Goal: Navigation & Orientation: Find specific page/section

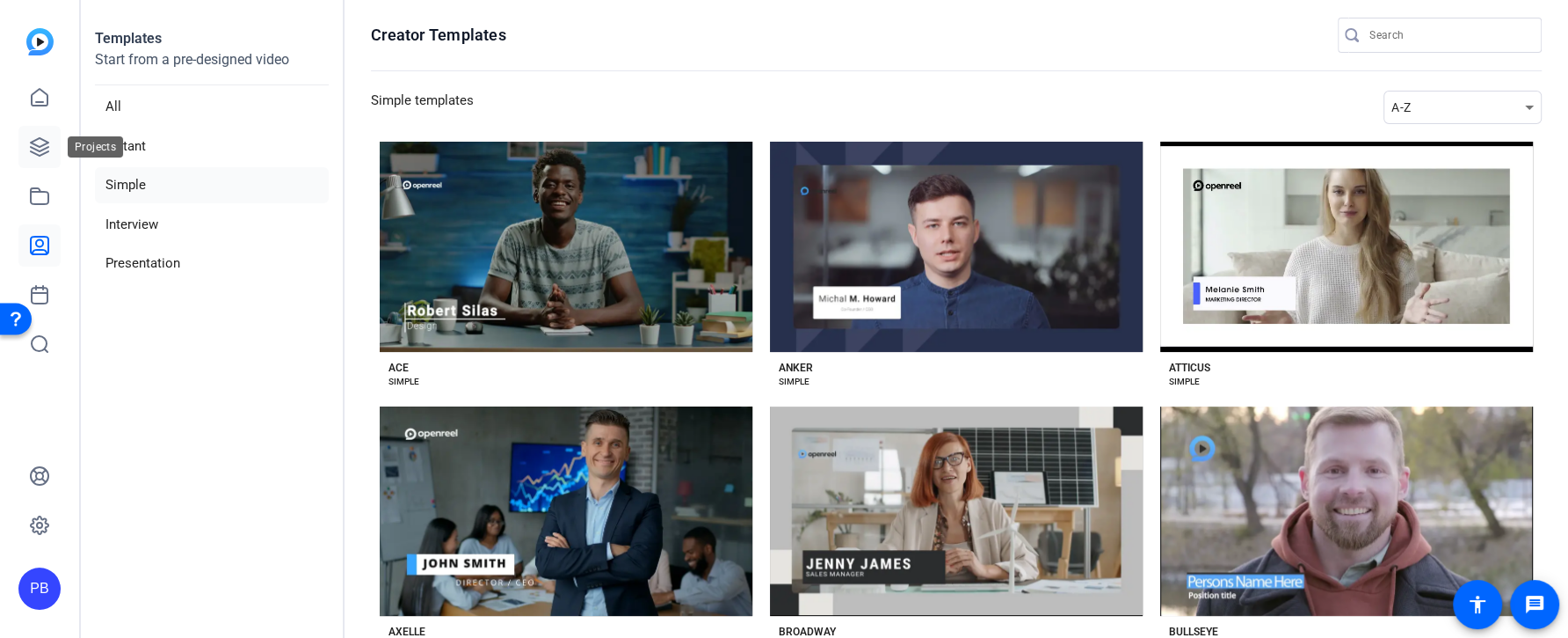
click at [44, 151] on icon at bounding box center [39, 147] width 21 height 21
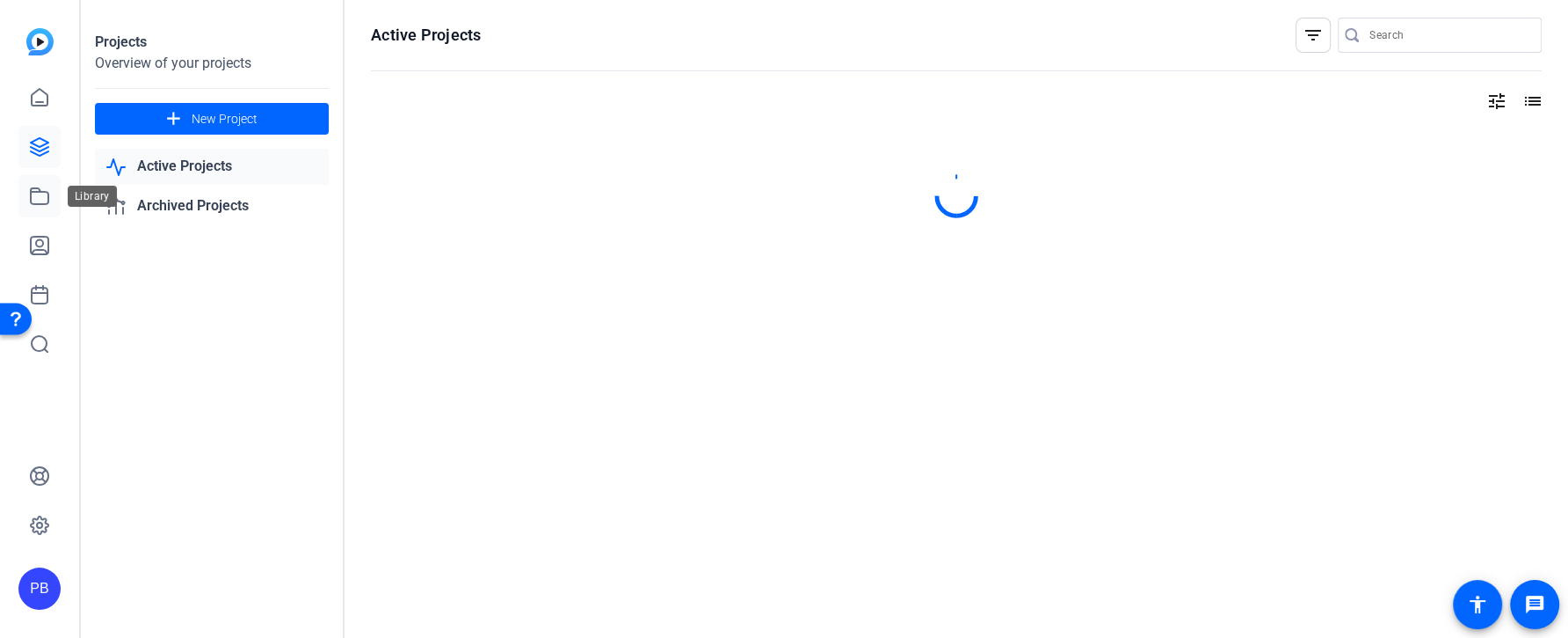
click at [45, 194] on icon at bounding box center [39, 196] width 21 height 21
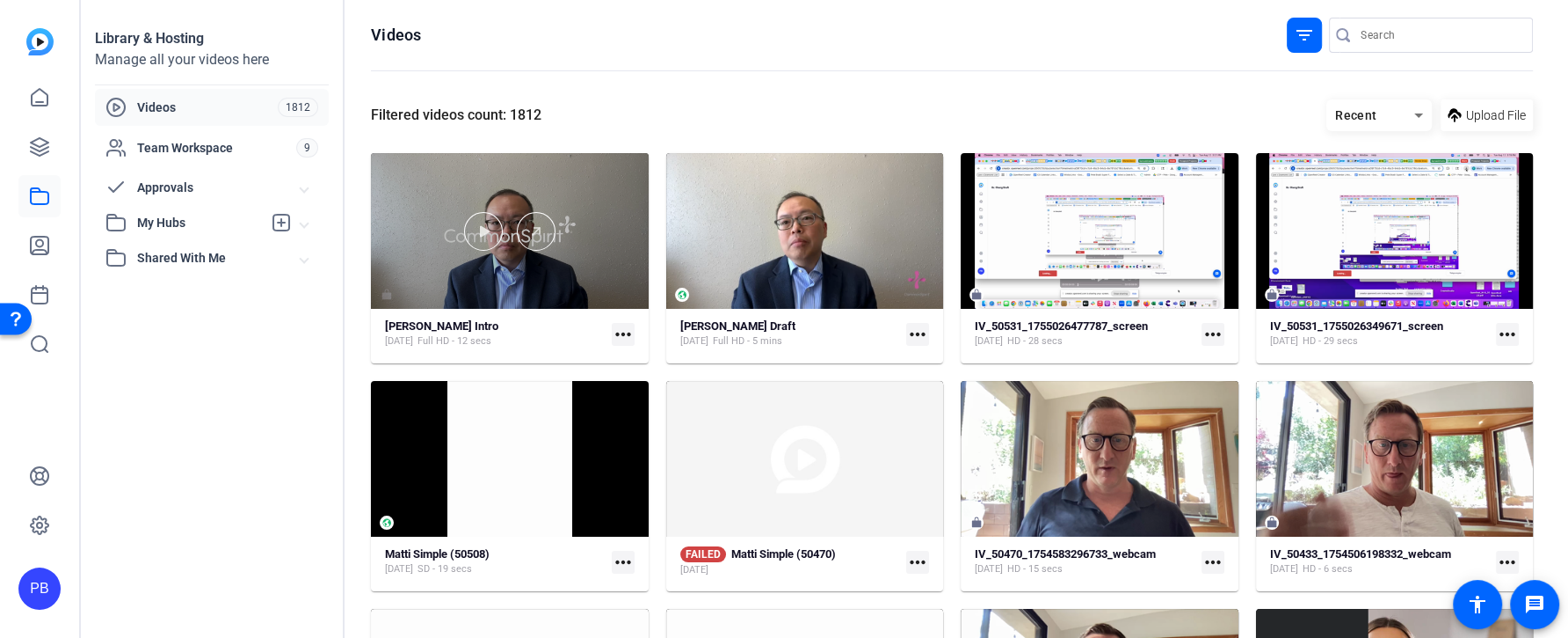
click at [535, 304] on div at bounding box center [510, 231] width 278 height 156
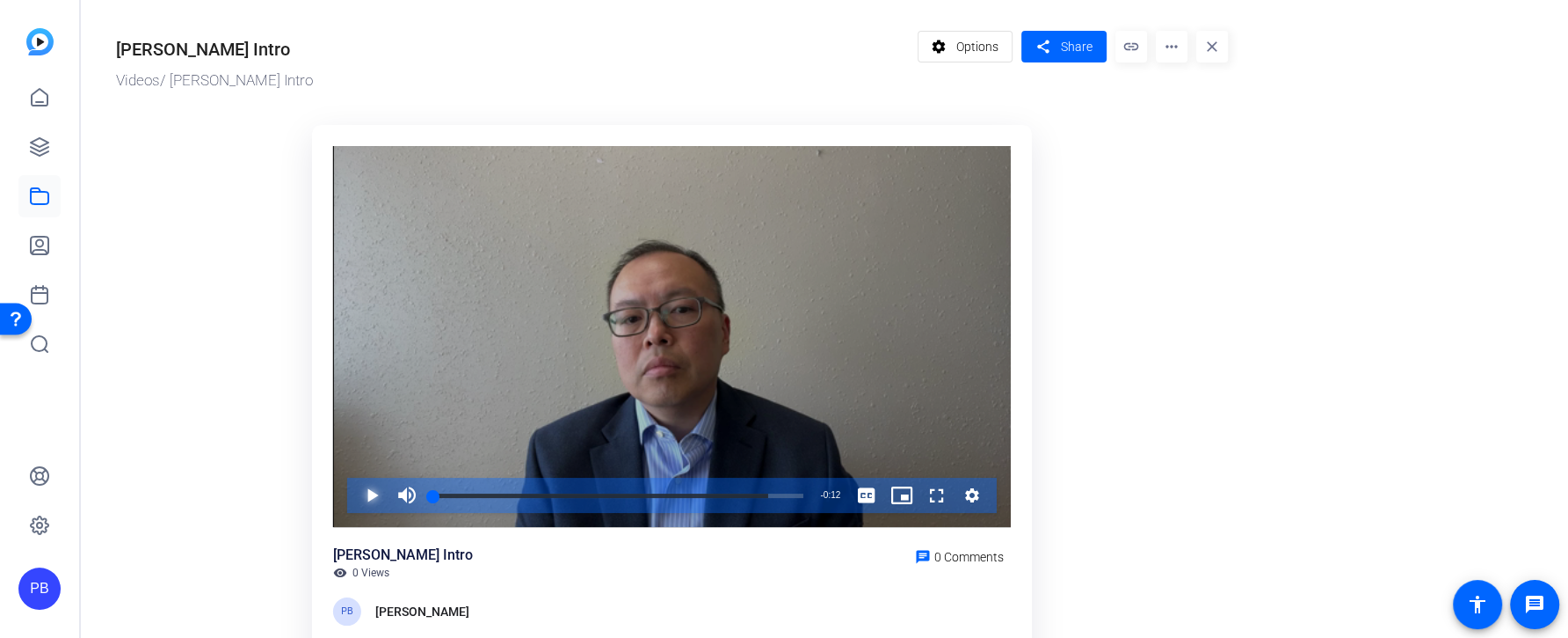
click at [354, 493] on span "Video Player" at bounding box center [354, 495] width 0 height 35
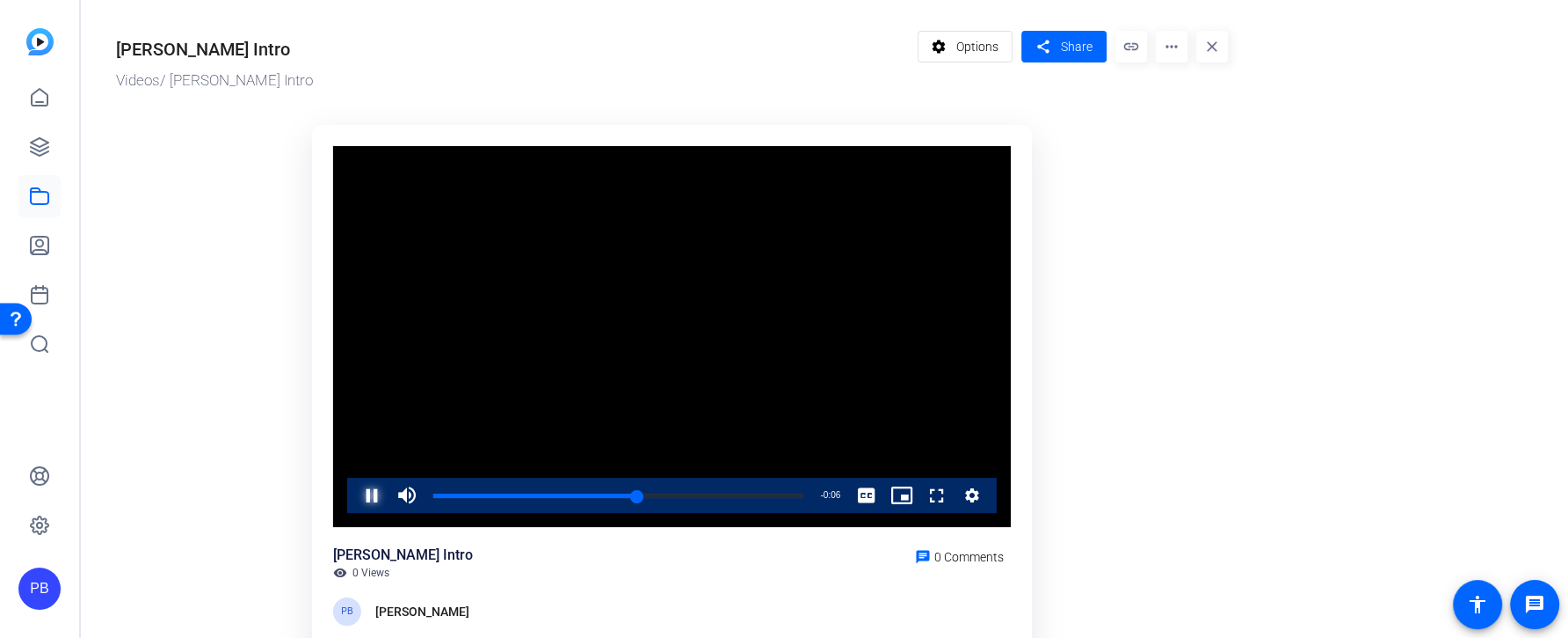
click at [354, 494] on span "Video Player" at bounding box center [354, 495] width 0 height 35
click at [46, 195] on icon at bounding box center [39, 196] width 21 height 21
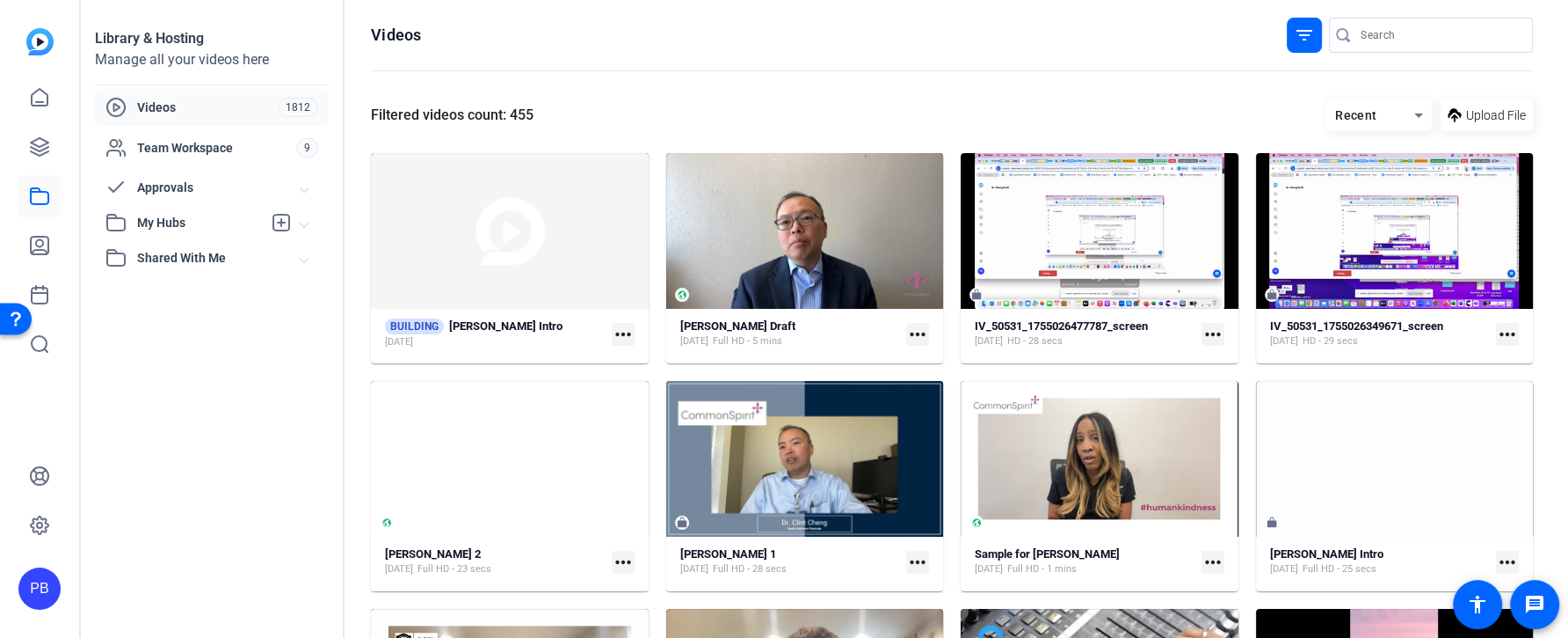
click at [902, 330] on div "[PERSON_NAME] Draft [DATE] Full HD - 5 mins more_horiz" at bounding box center [805, 333] width 250 height 31
click at [920, 334] on mat-icon "more_horiz" at bounding box center [918, 334] width 23 height 23
click at [865, 335] on div at bounding box center [784, 319] width 1568 height 638
click at [864, 335] on div "[PERSON_NAME] Draft [DATE] Full HD - 5 mins" at bounding box center [791, 333] width 220 height 29
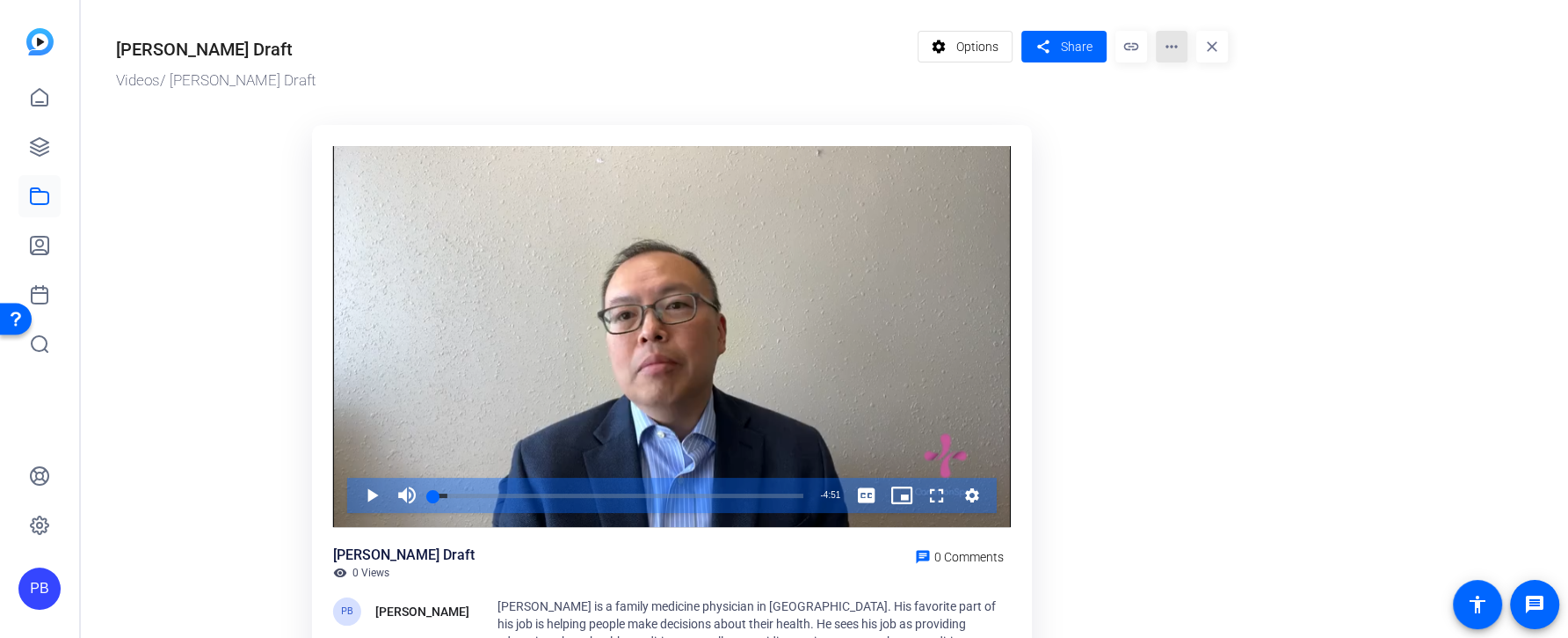
click at [1168, 53] on mat-icon "more_horiz" at bounding box center [1172, 46] width 32 height 32
click at [1168, 53] on div at bounding box center [784, 319] width 1568 height 638
click at [40, 138] on icon at bounding box center [39, 147] width 17 height 17
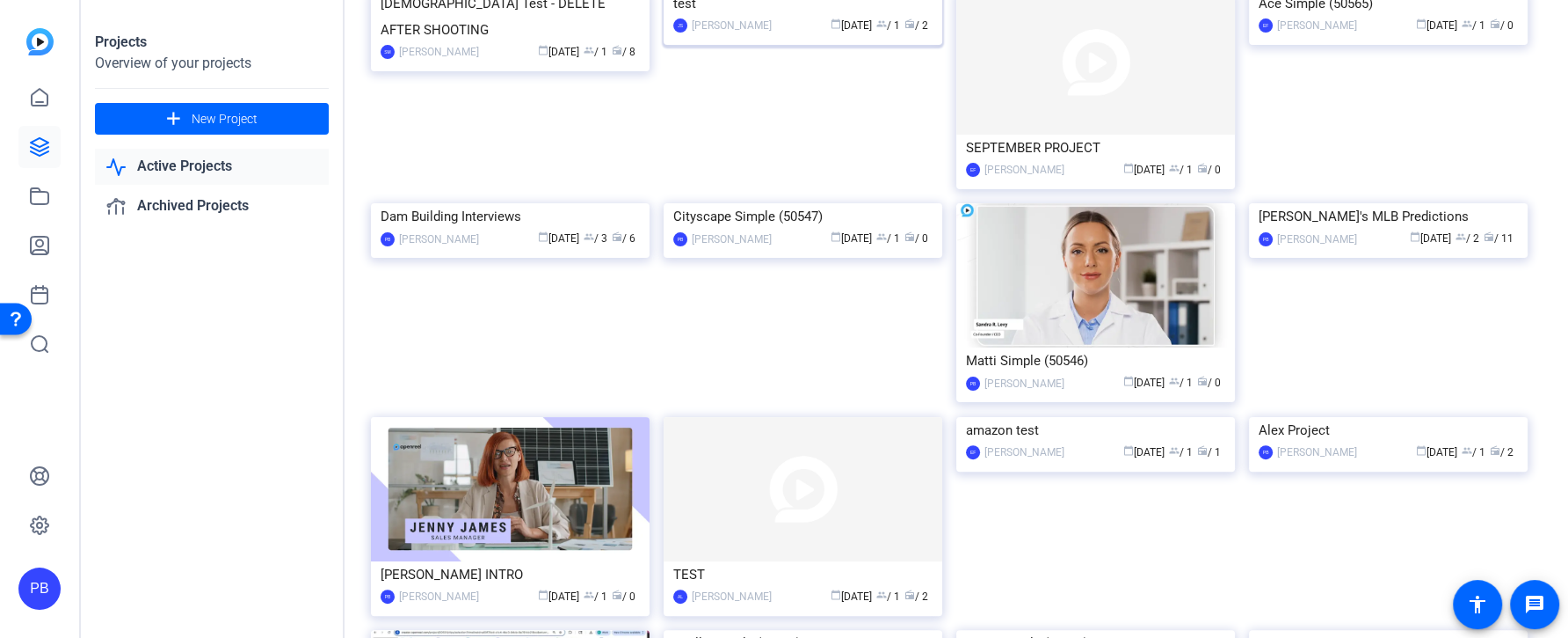
scroll to position [415, 0]
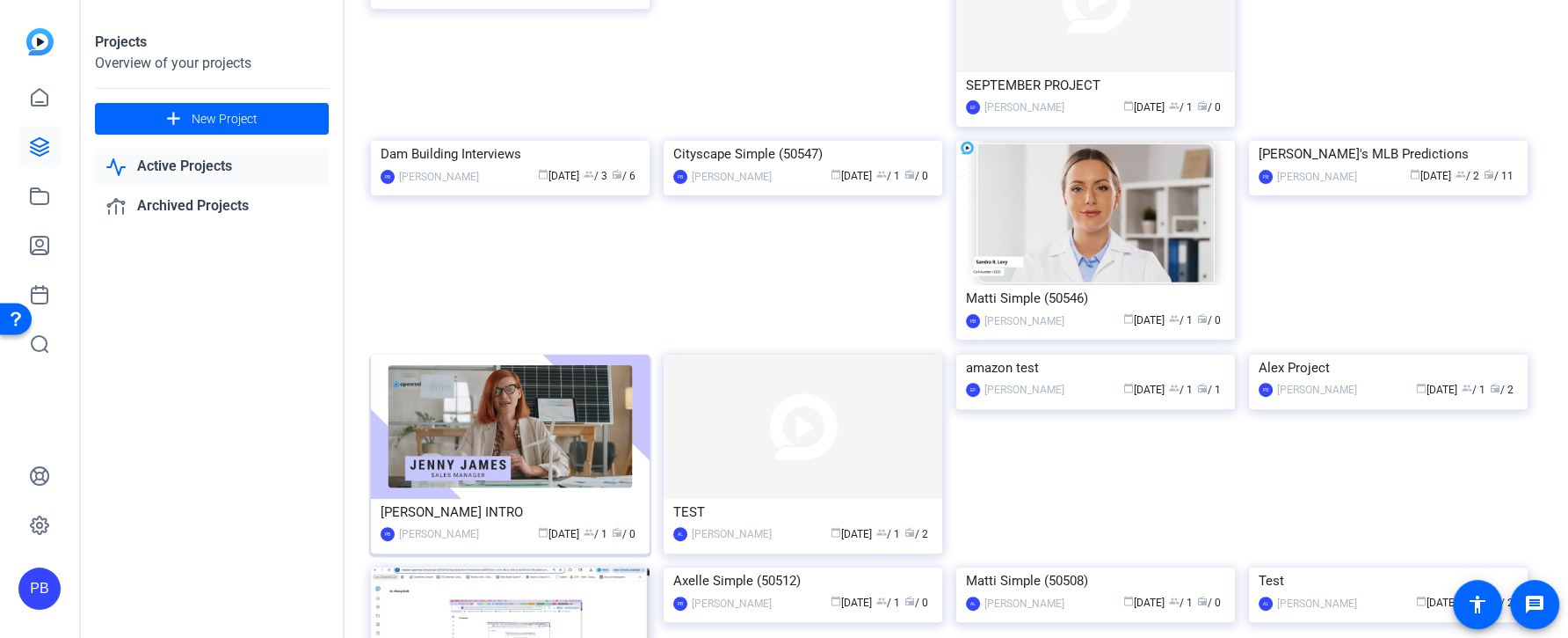
click at [594, 462] on img at bounding box center [510, 426] width 279 height 145
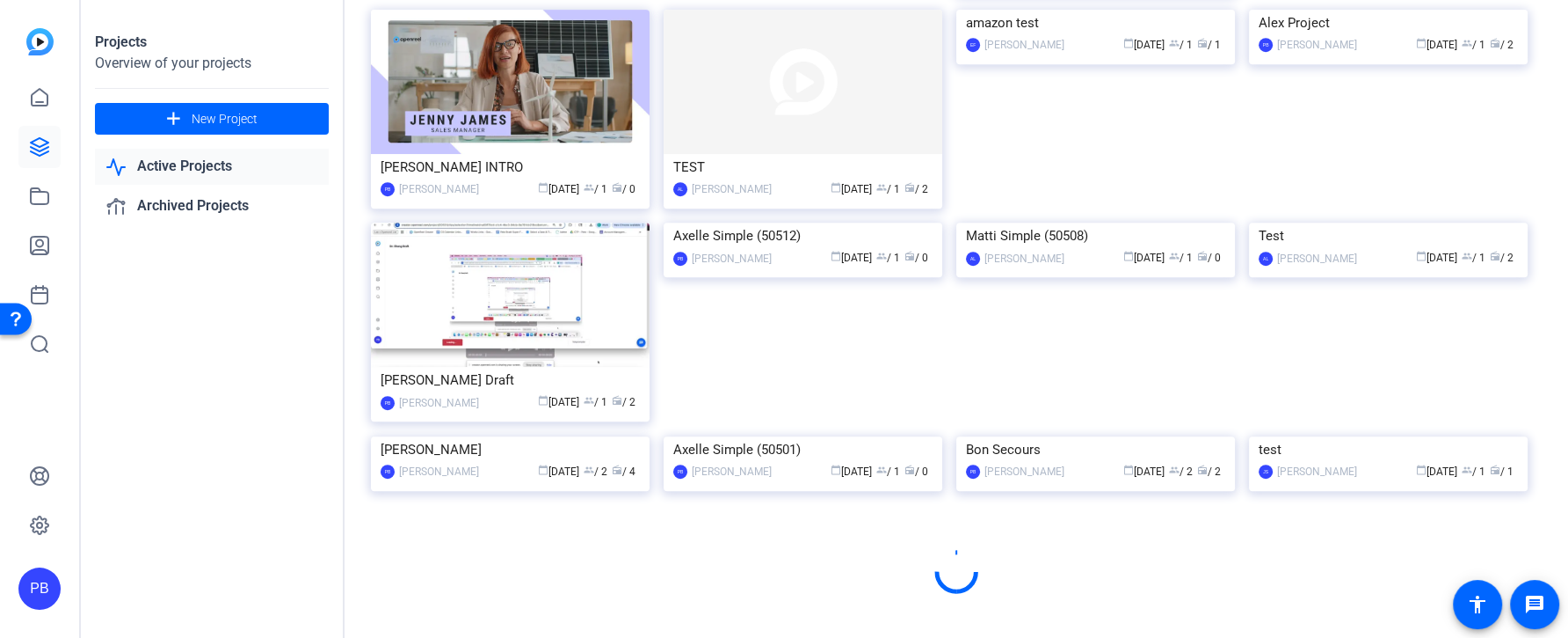
scroll to position [901, 0]
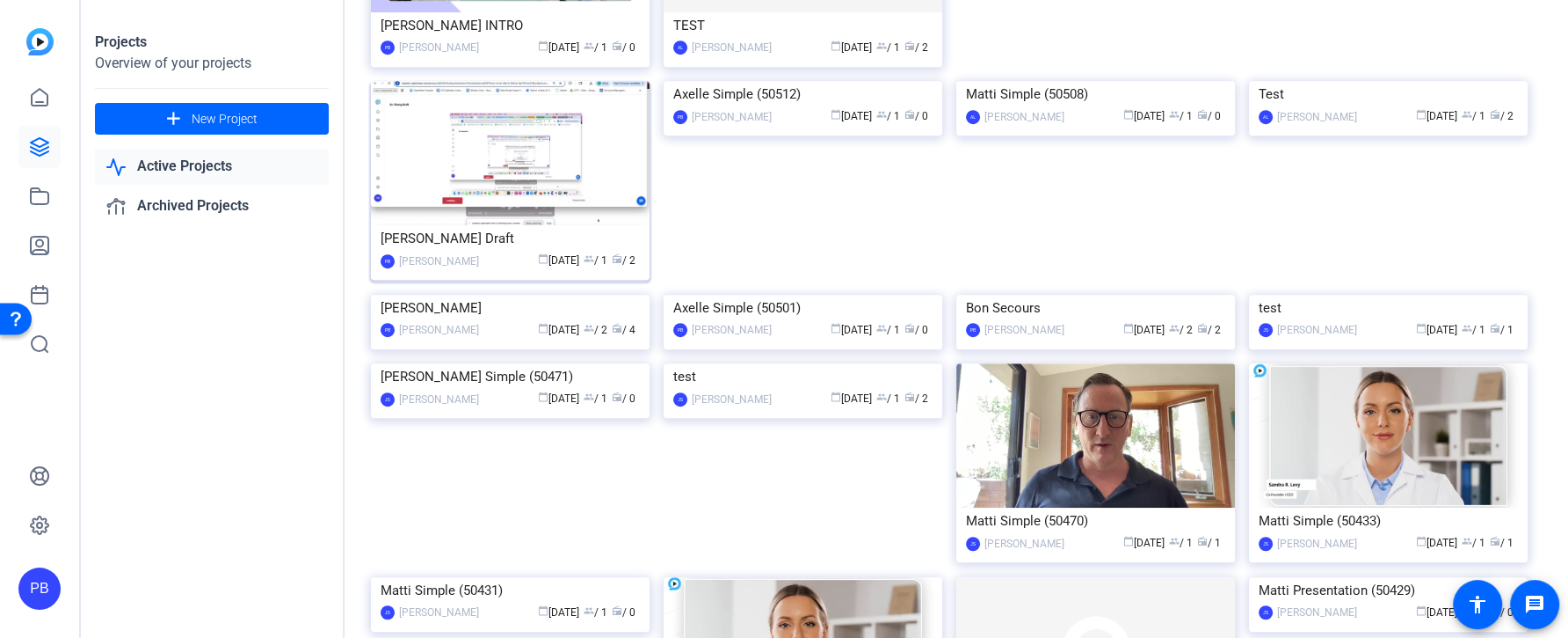
click at [573, 182] on img at bounding box center [510, 152] width 279 height 145
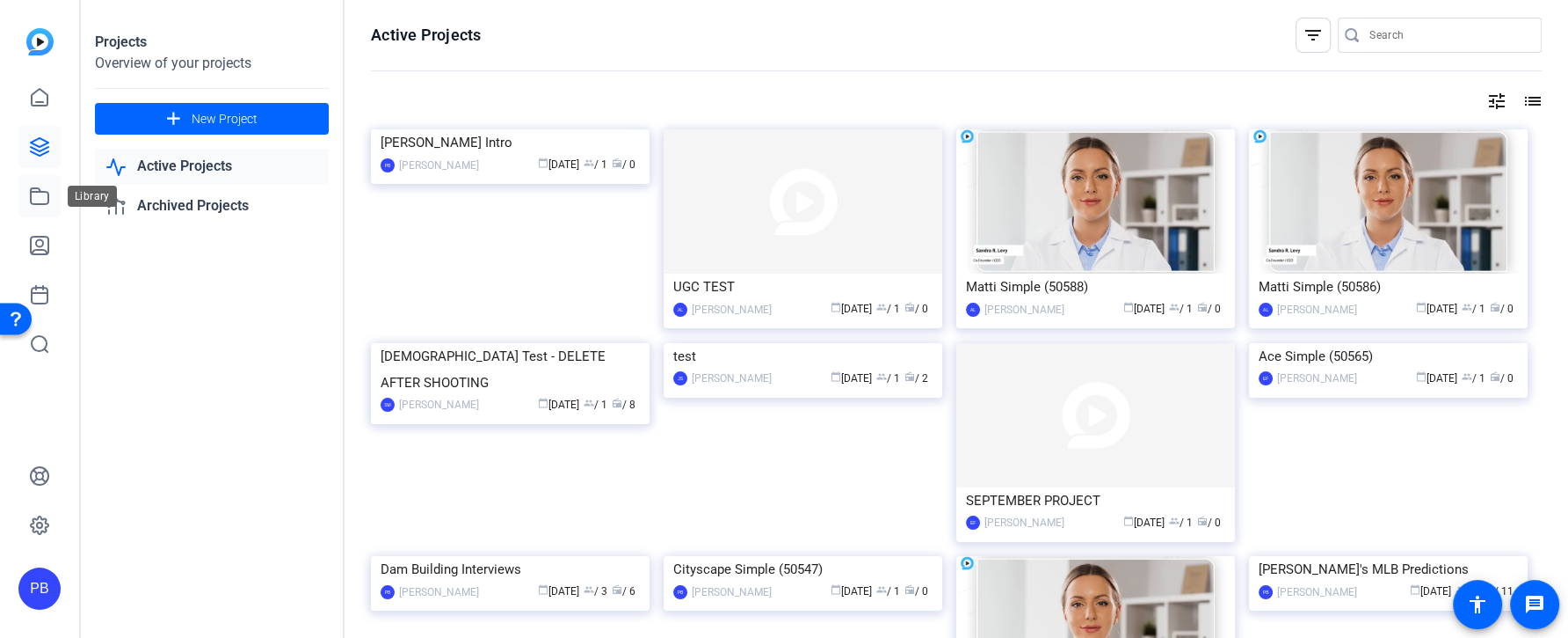
click at [42, 196] on icon at bounding box center [39, 196] width 21 height 21
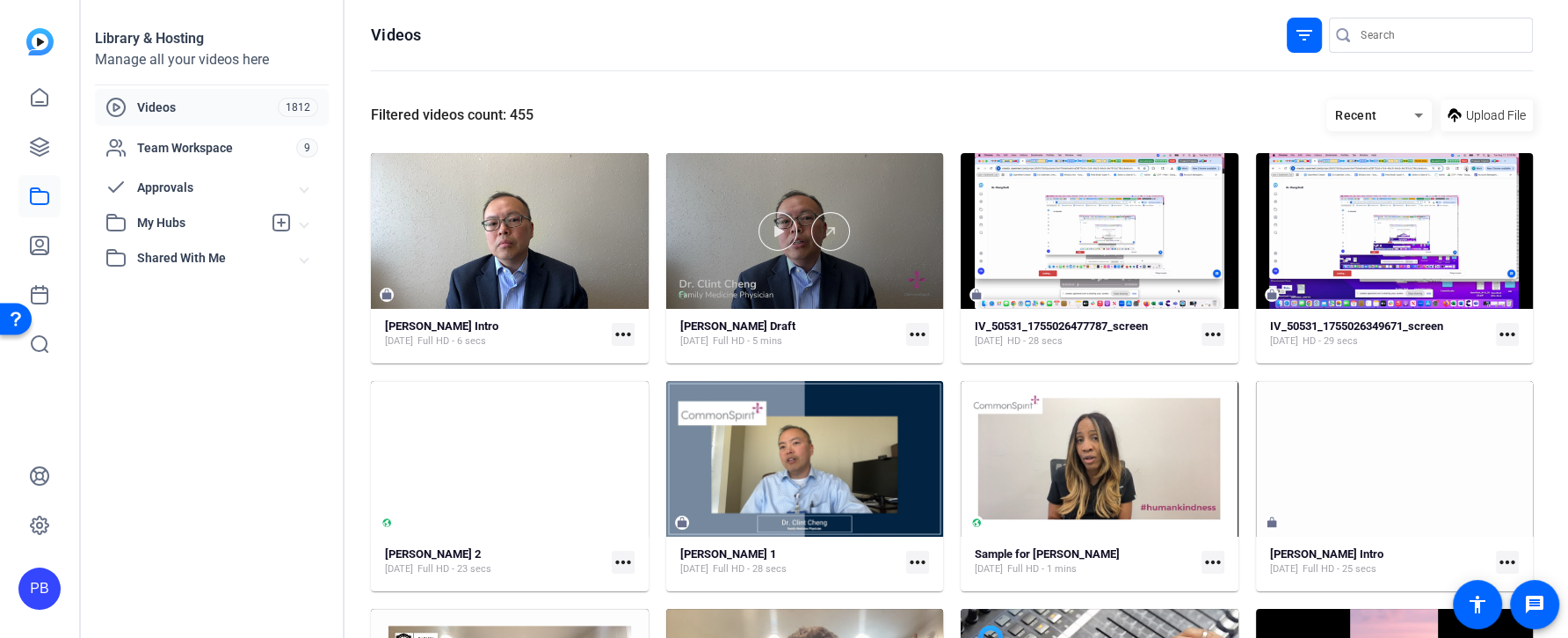
click at [834, 299] on div at bounding box center [805, 231] width 278 height 156
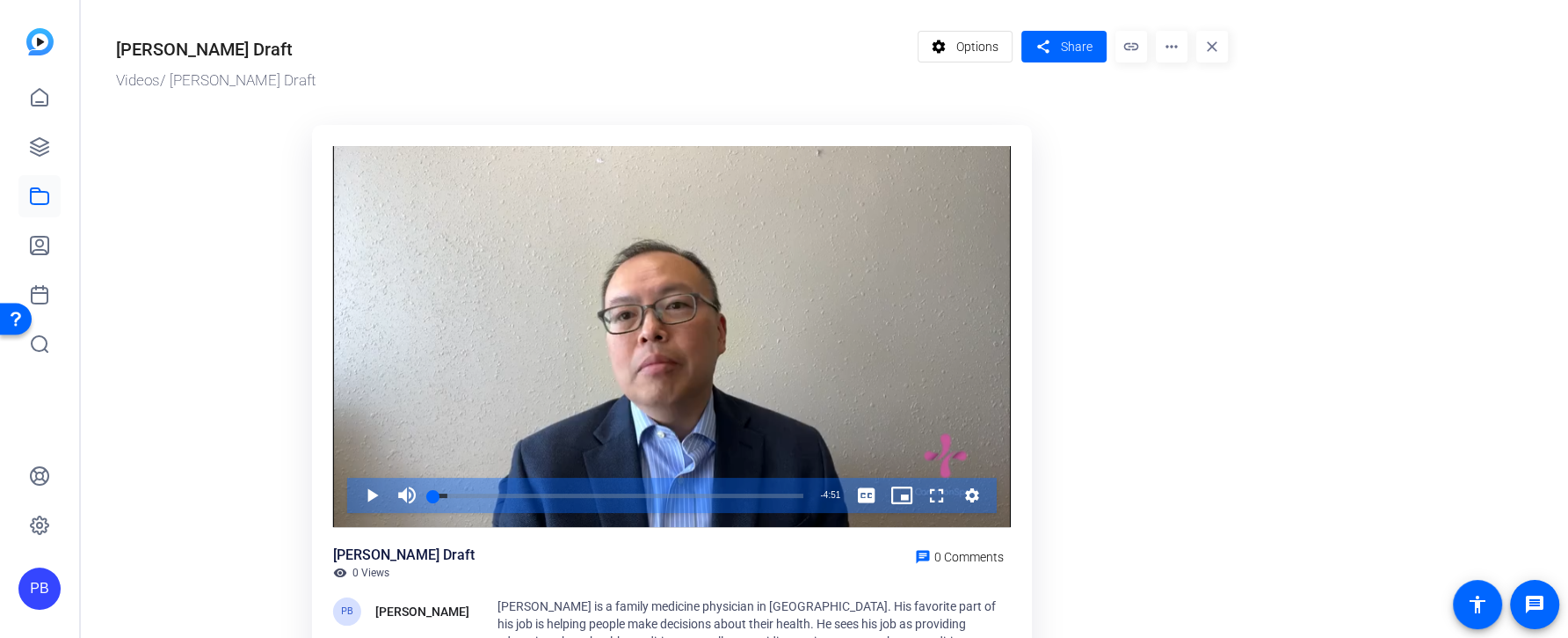
click at [1144, 55] on mat-icon "link" at bounding box center [1131, 46] width 32 height 32
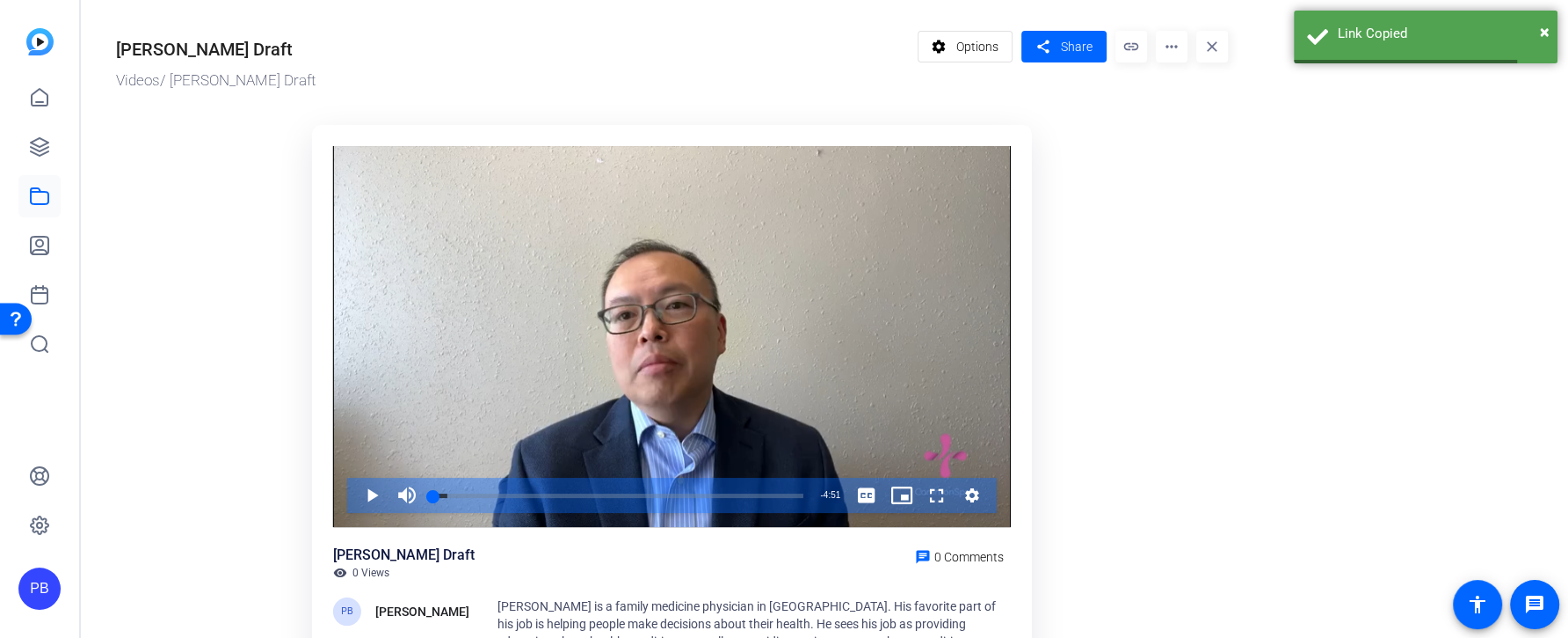
click at [1180, 56] on mat-icon "more_horiz" at bounding box center [1172, 46] width 32 height 32
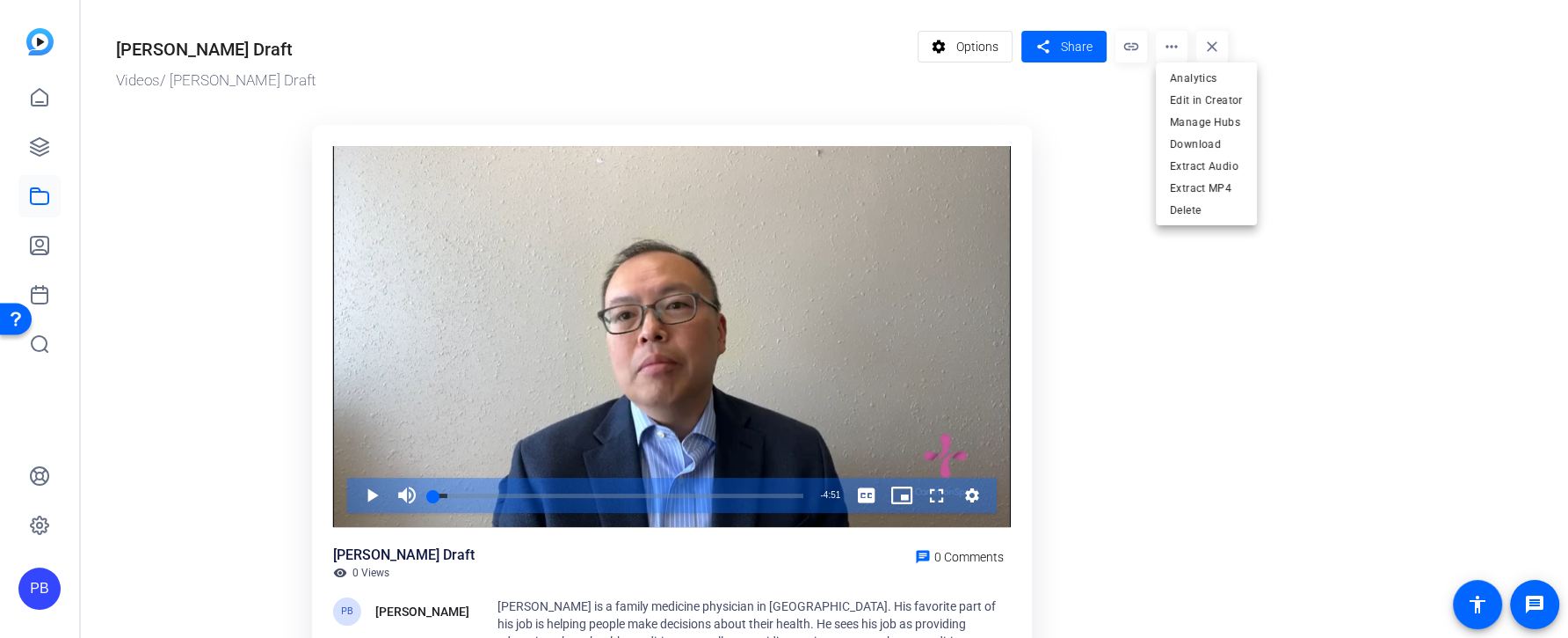
click at [1115, 135] on div at bounding box center [784, 319] width 1568 height 638
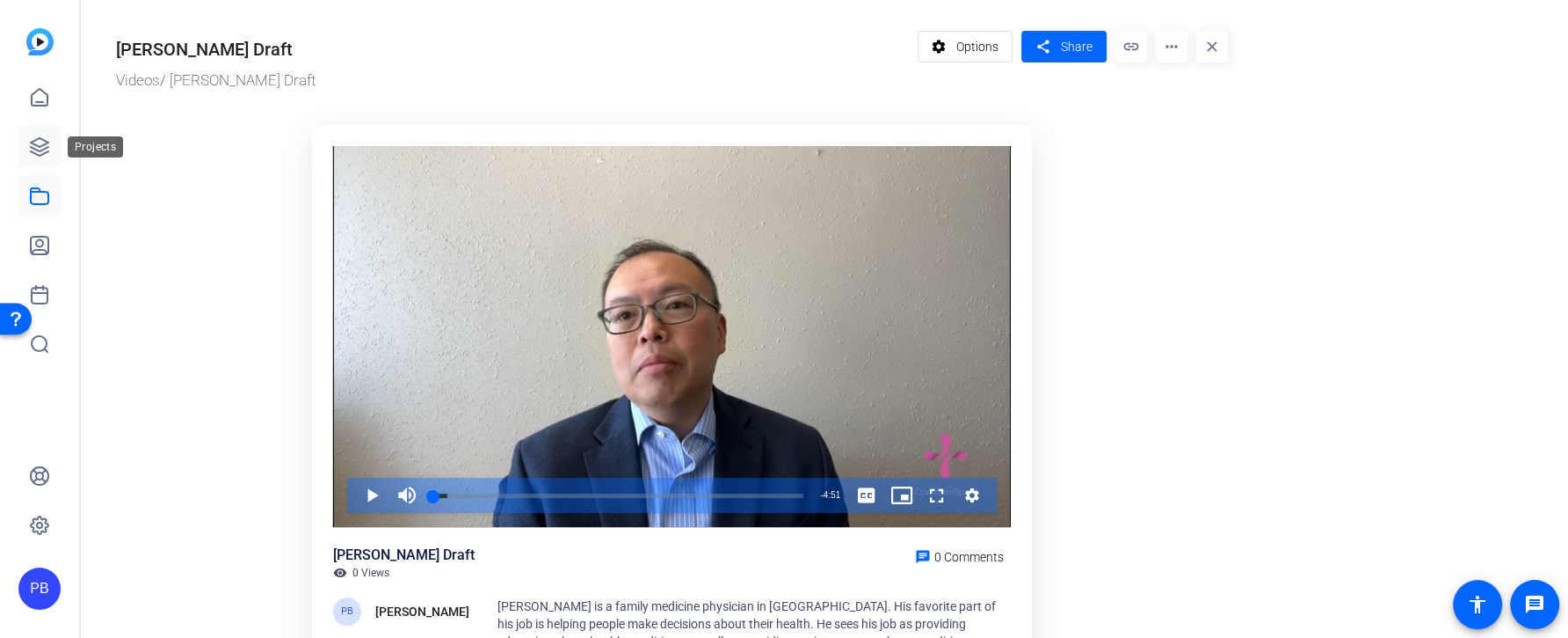
click at [44, 151] on icon at bounding box center [39, 147] width 21 height 21
